Goal: Task Accomplishment & Management: Use online tool/utility

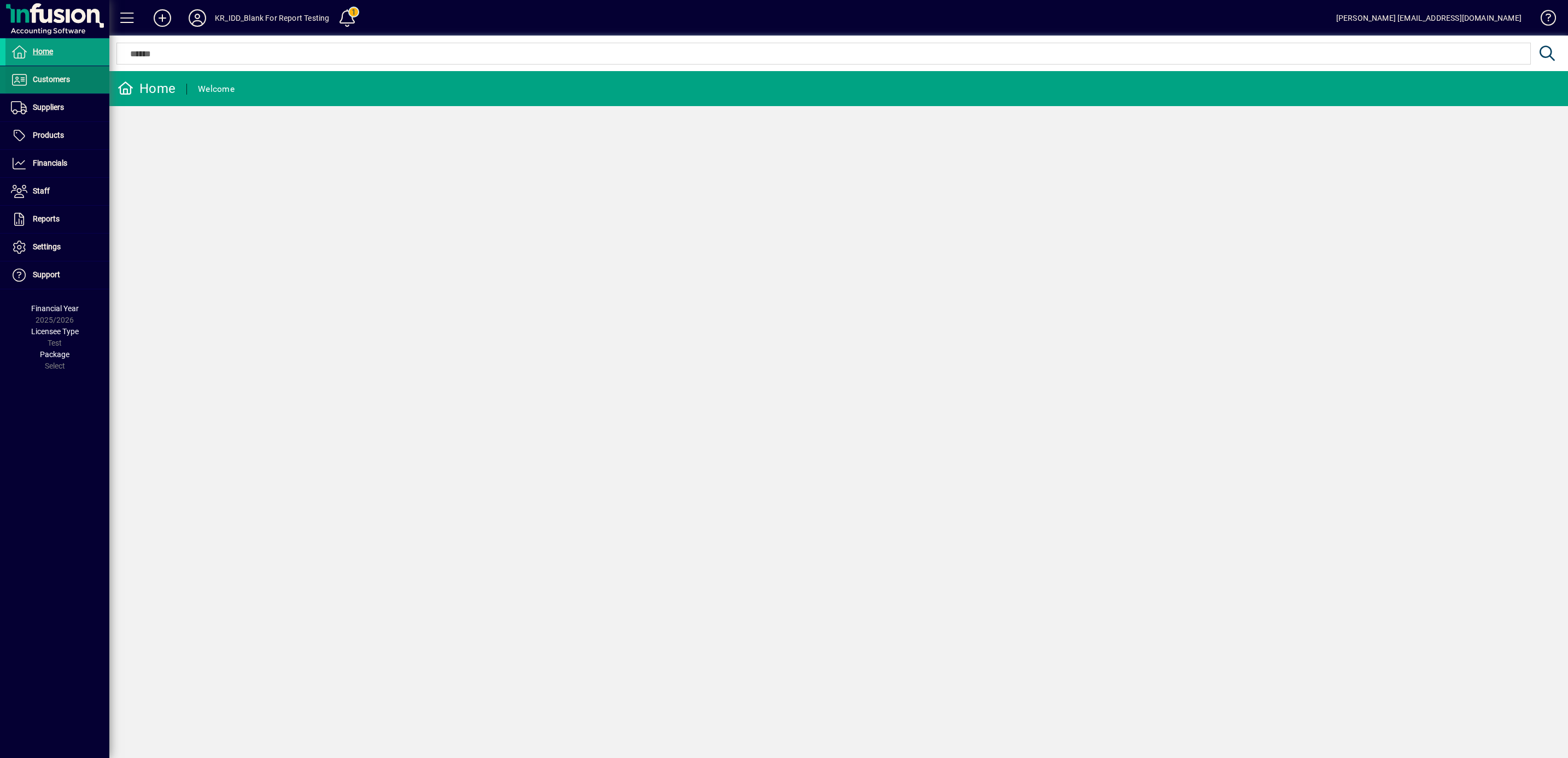
click at [51, 75] on span "Customers" at bounding box center [51, 79] width 37 height 8
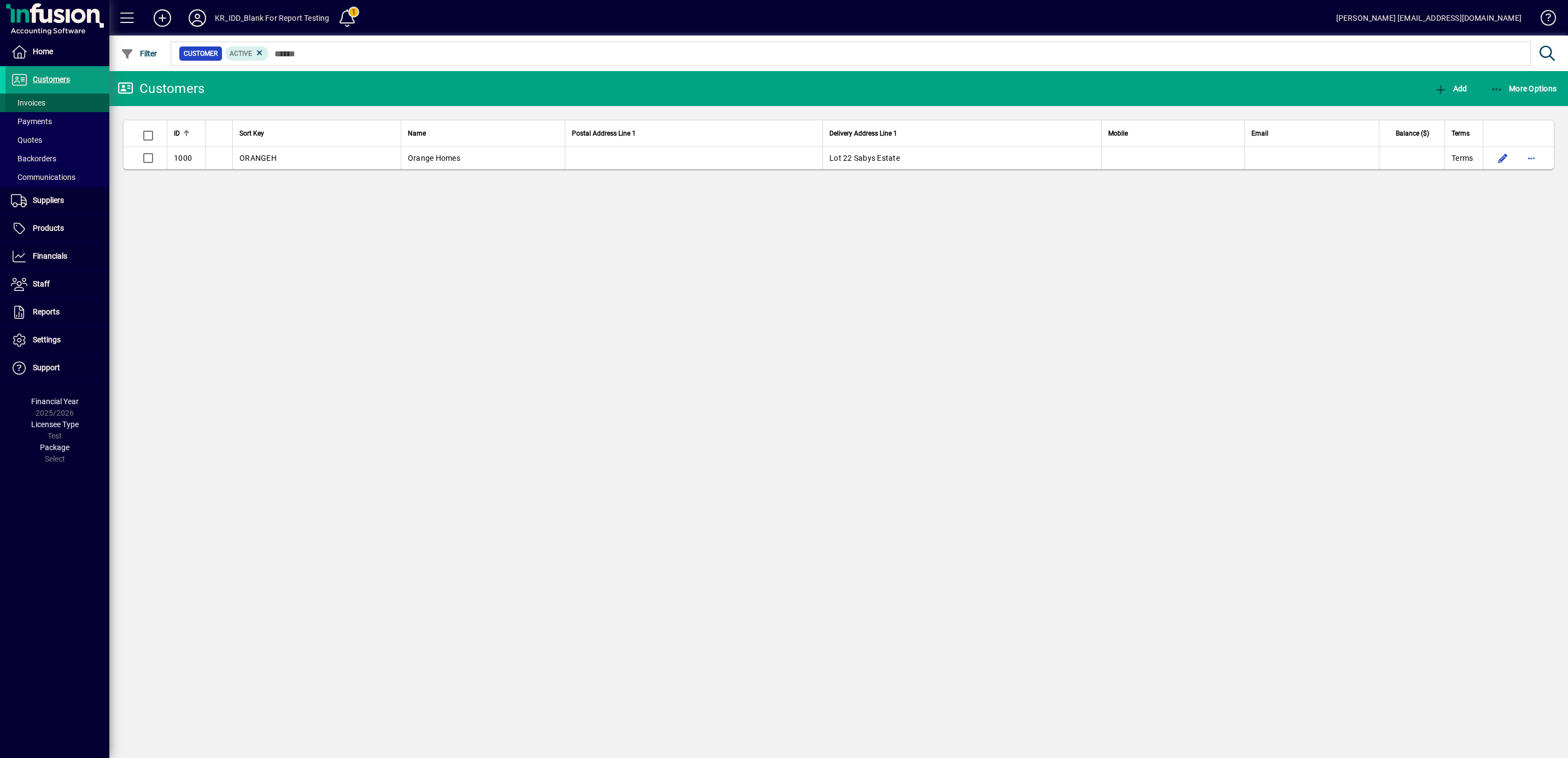
click at [39, 98] on span "Invoices" at bounding box center [28, 102] width 34 height 8
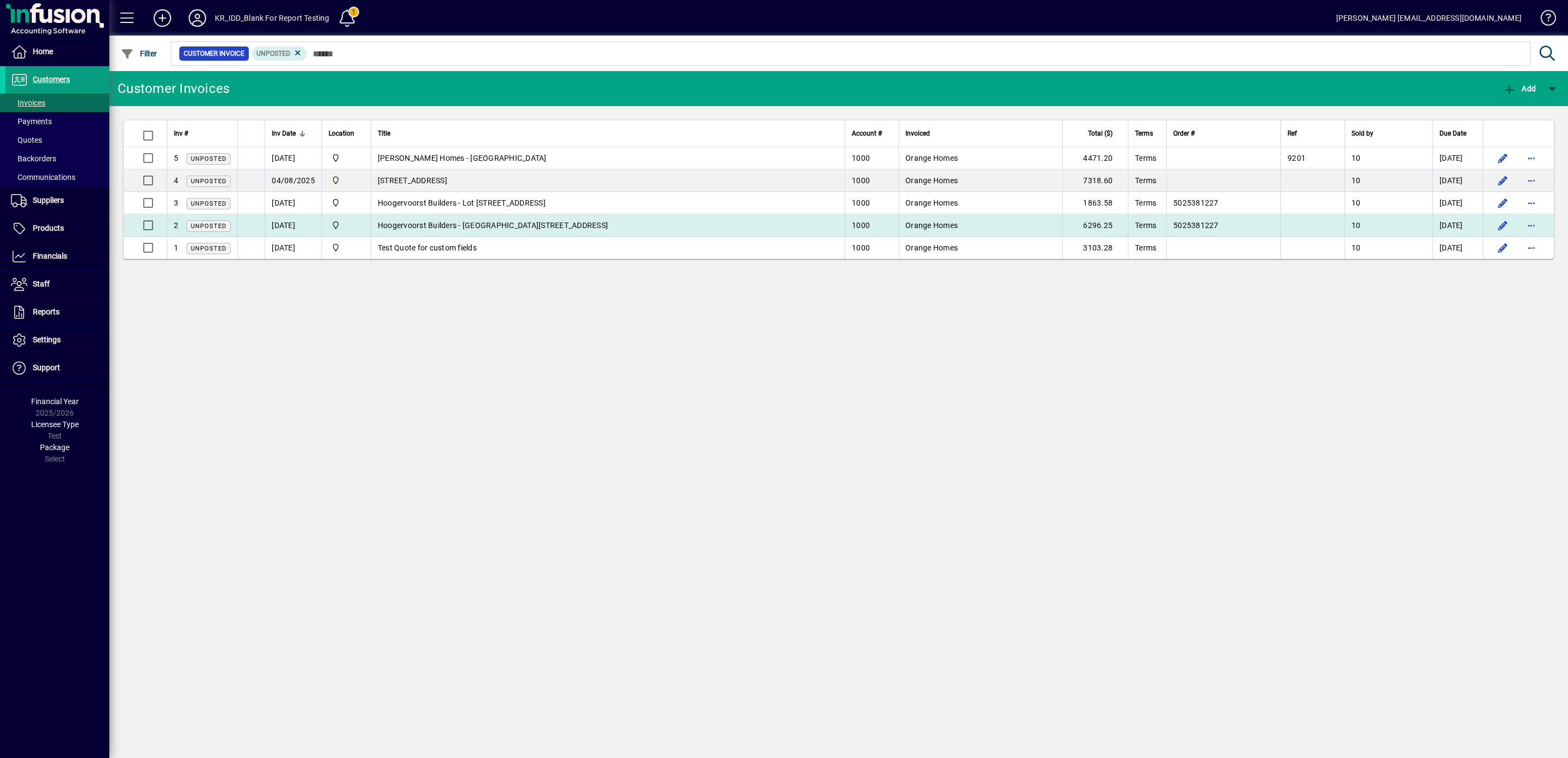
click at [483, 225] on span "Hoogervoorst Builders - Lot 90 Cork Street" at bounding box center [493, 225] width 230 height 8
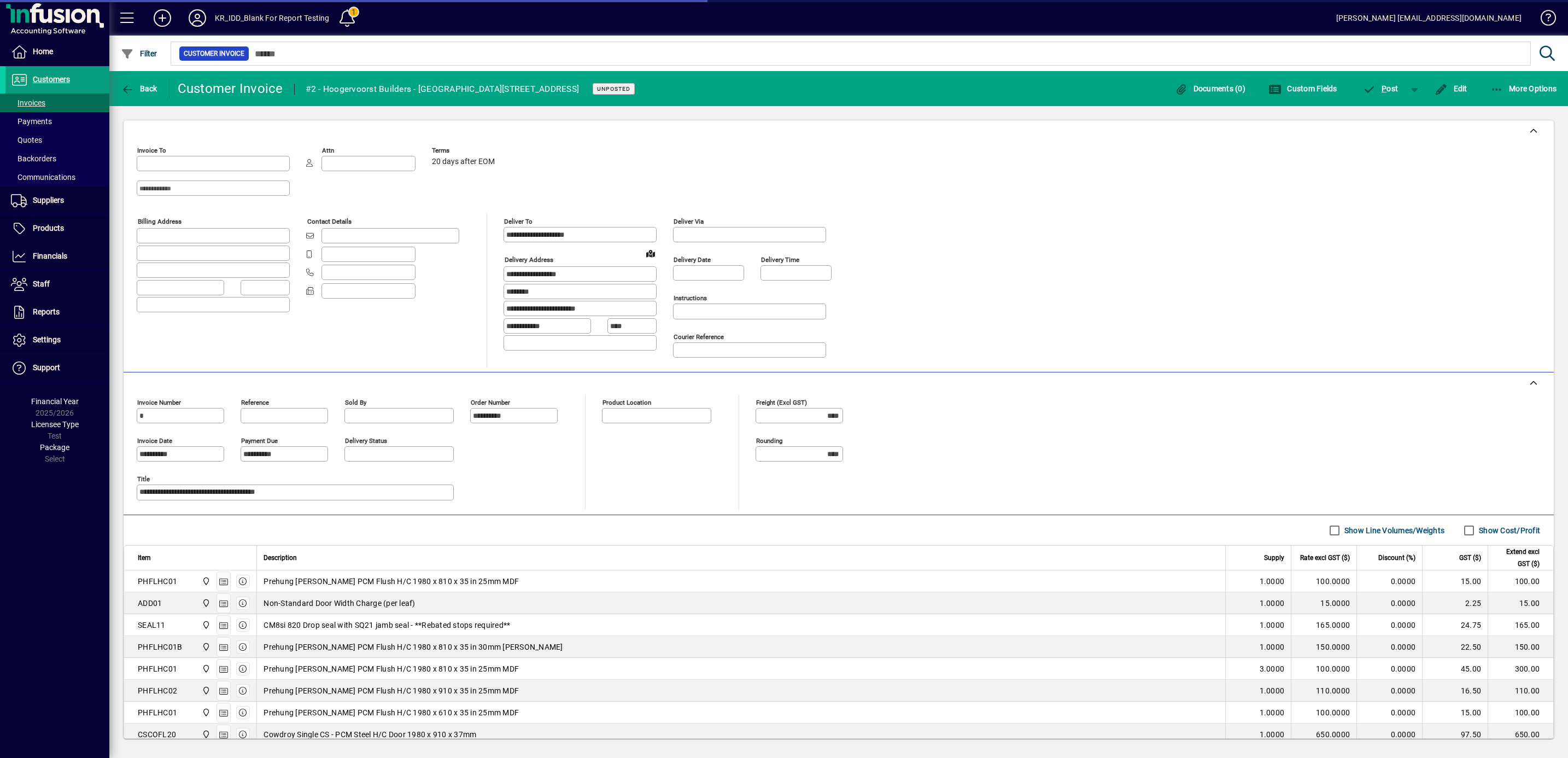
type input "**********"
type input "*******"
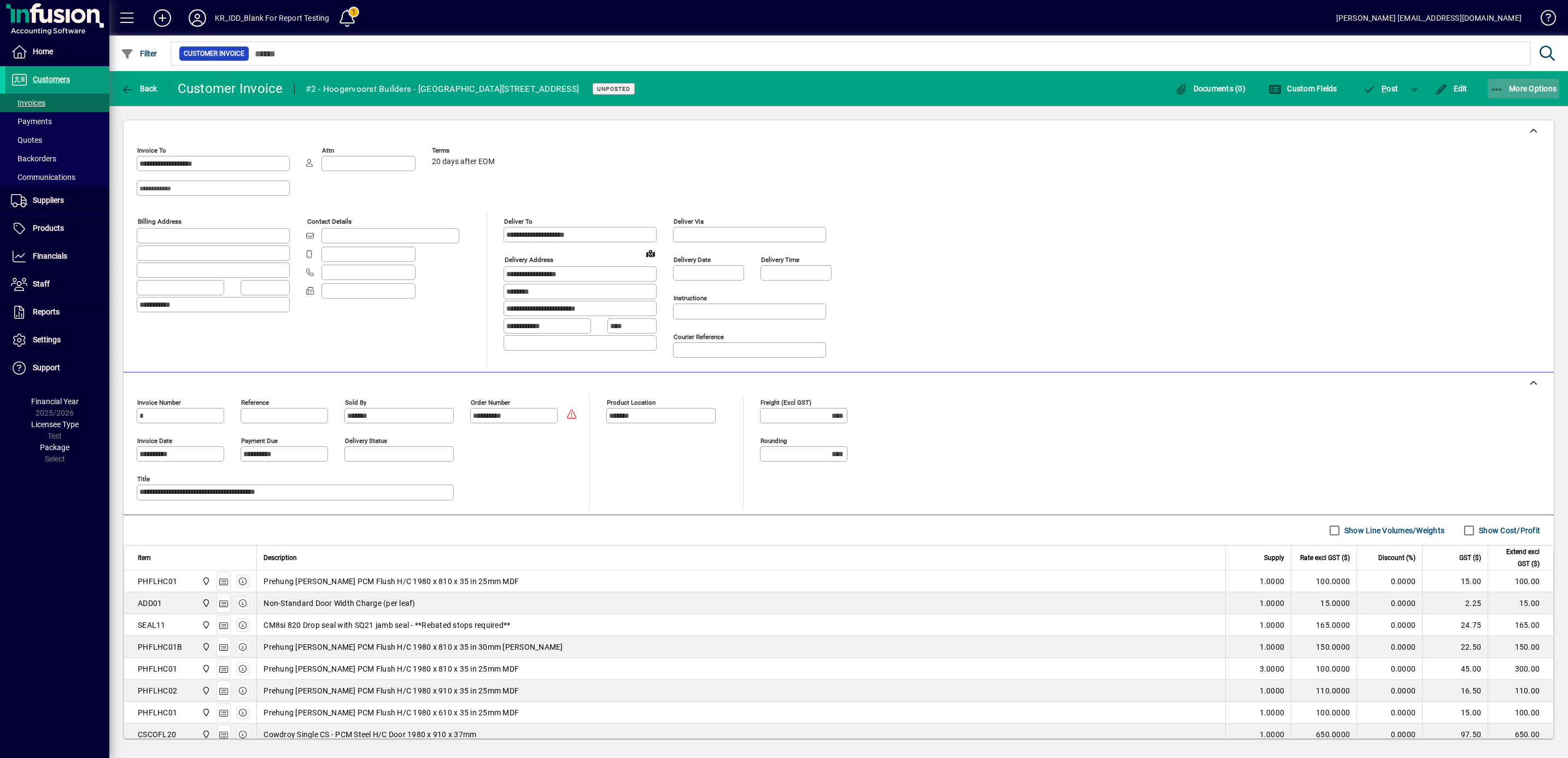
click at [1527, 87] on span "More Options" at bounding box center [1523, 88] width 66 height 8
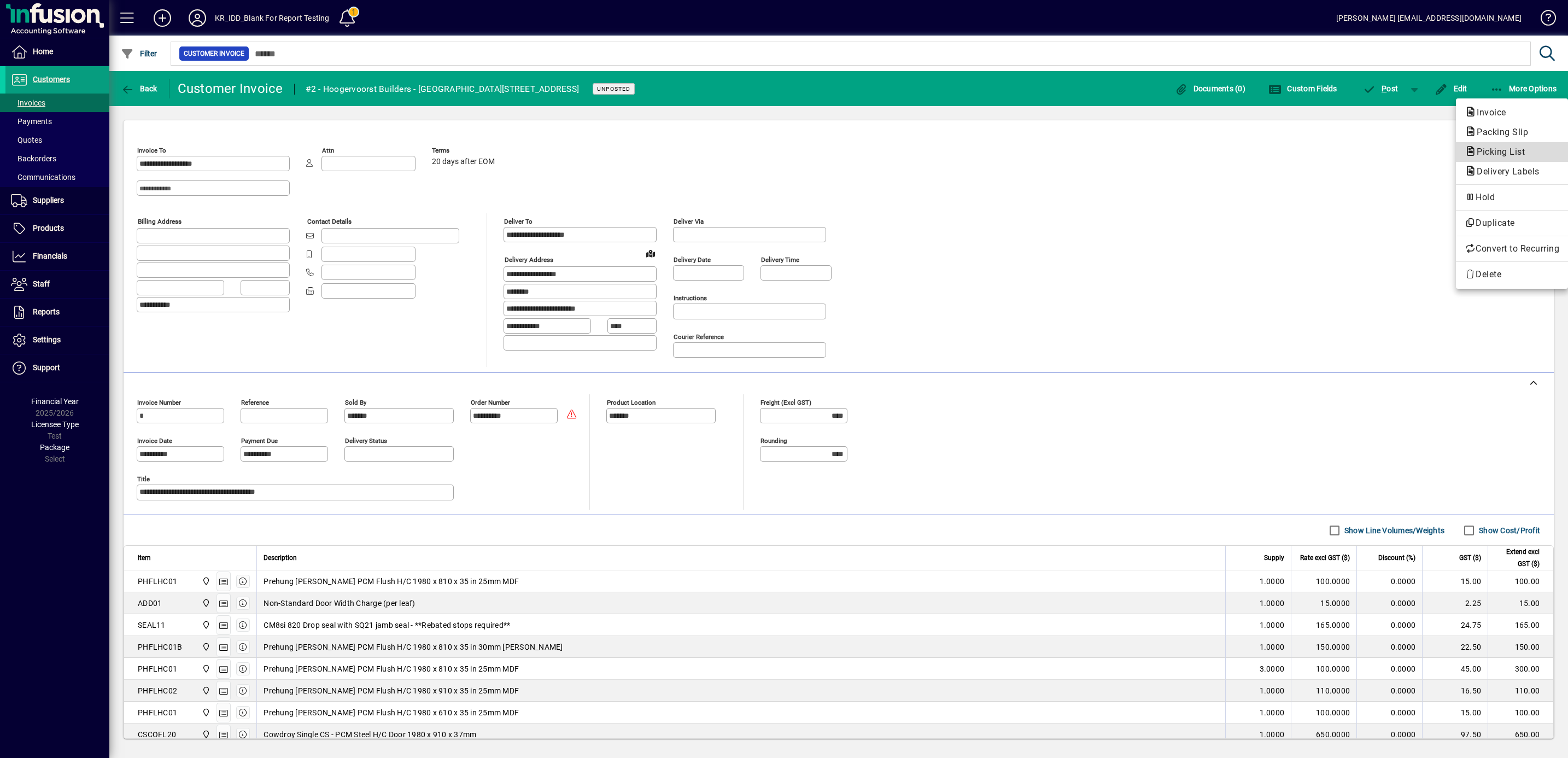
click at [1496, 151] on span "Picking List" at bounding box center [1497, 152] width 65 height 10
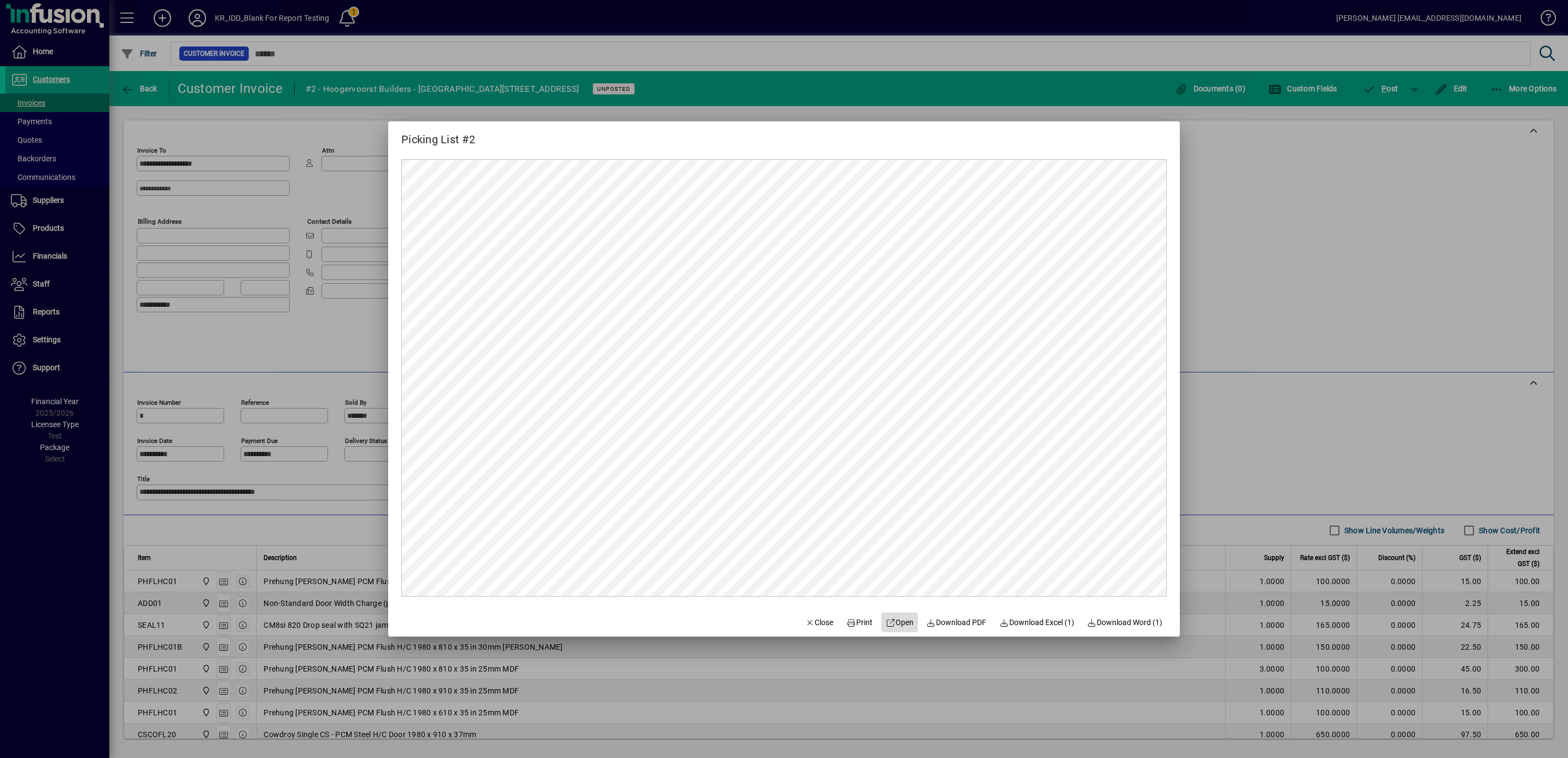
click at [897, 617] on span "Open" at bounding box center [899, 623] width 28 height 12
click at [818, 624] on span "Close" at bounding box center [819, 623] width 29 height 12
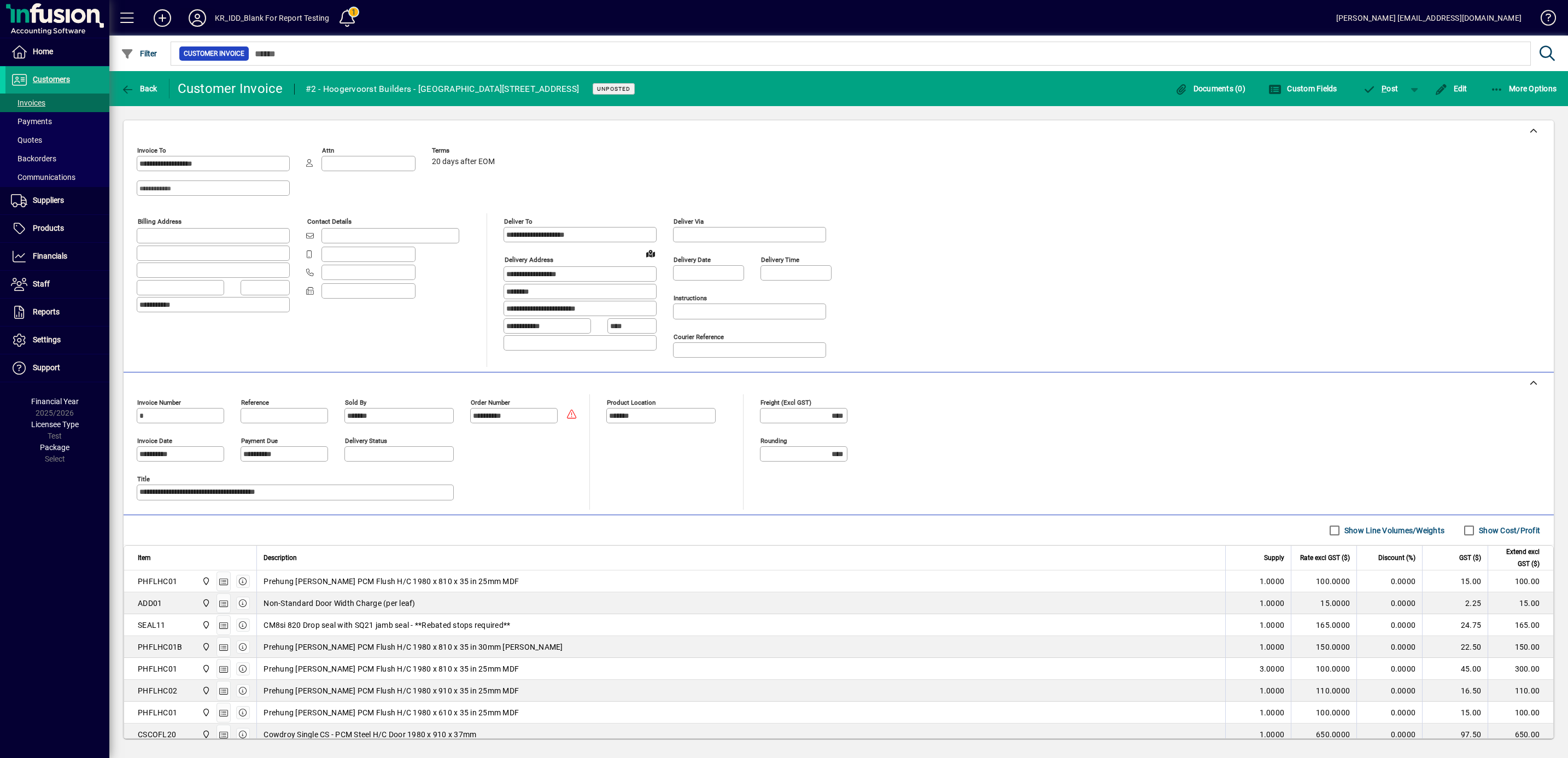
click at [201, 18] on icon at bounding box center [197, 18] width 22 height 18
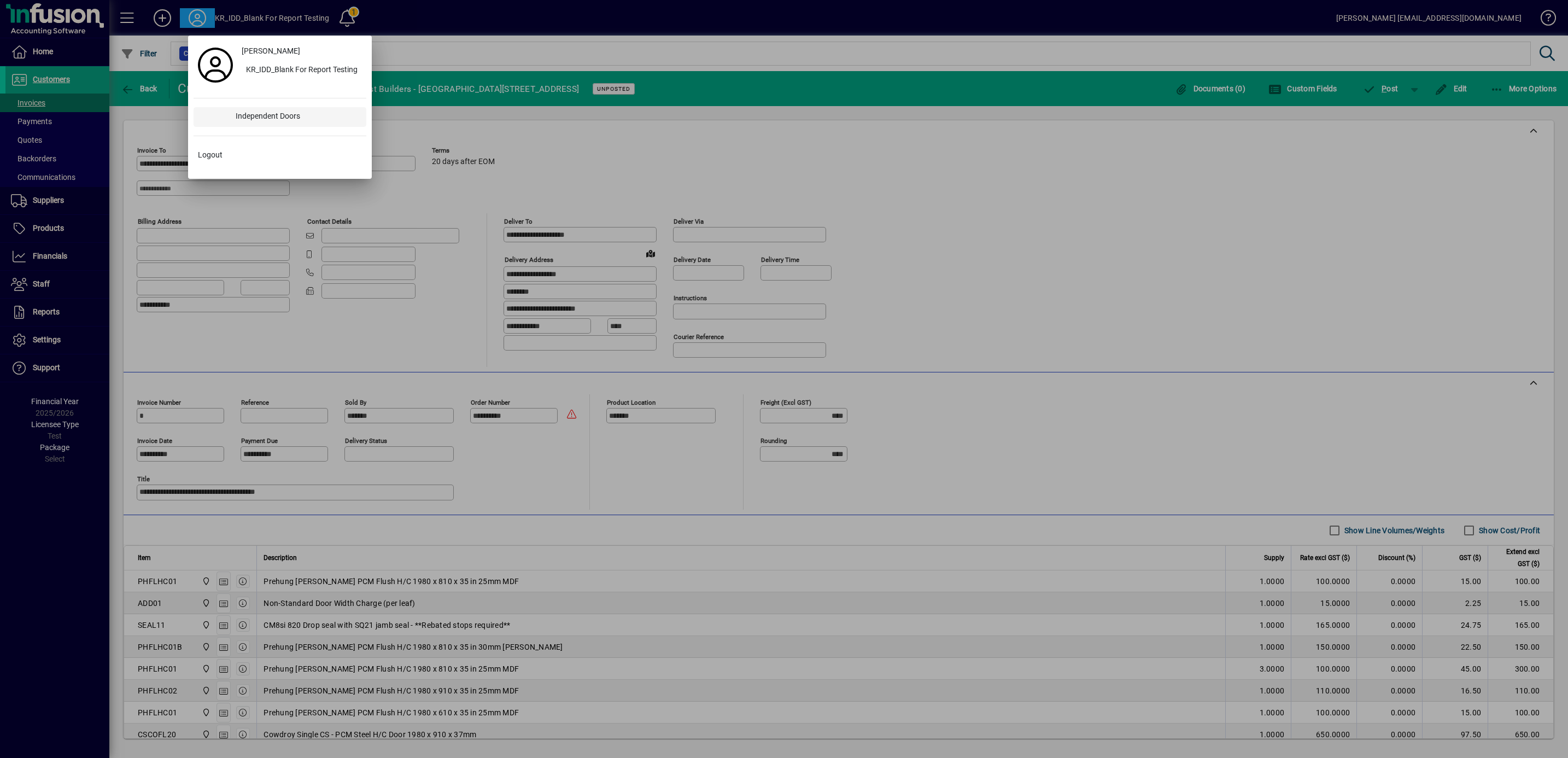
click at [259, 110] on div "Independent Doors" at bounding box center [296, 117] width 139 height 19
